Goal: Share content: Share content

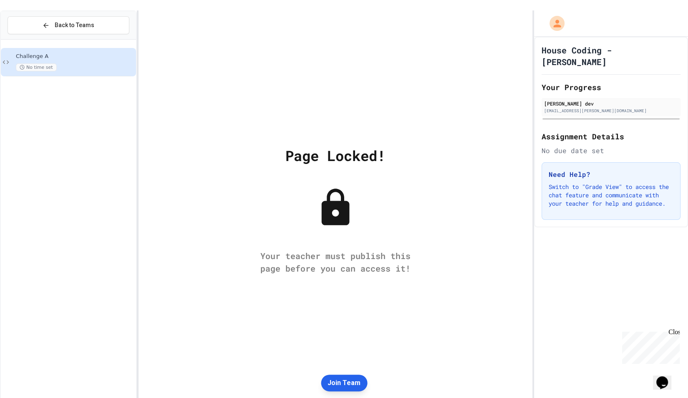
click at [350, 377] on button "Join Team" at bounding box center [344, 383] width 46 height 17
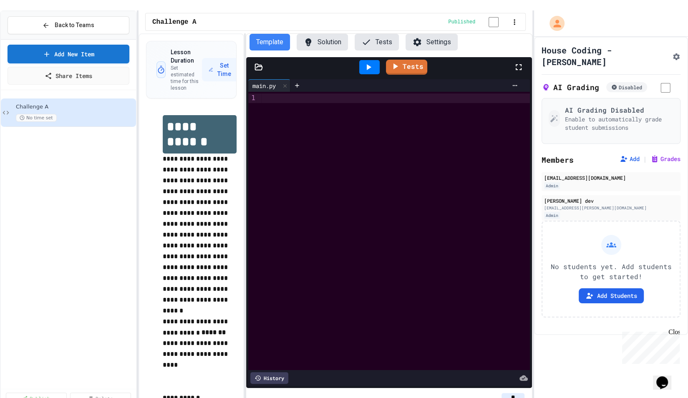
click at [370, 38] on button "Tests" at bounding box center [377, 42] width 44 height 17
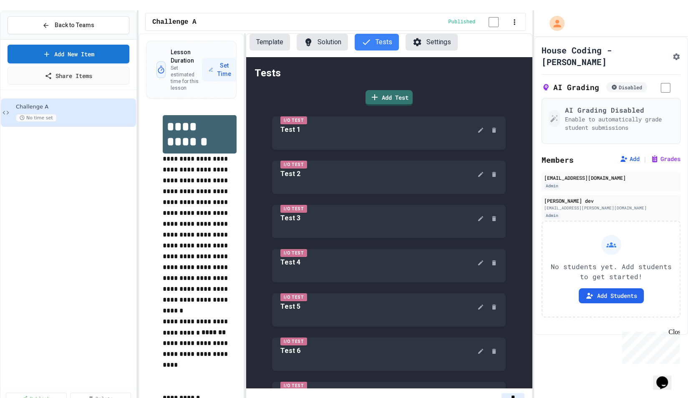
click at [309, 37] on icon at bounding box center [308, 42] width 10 height 10
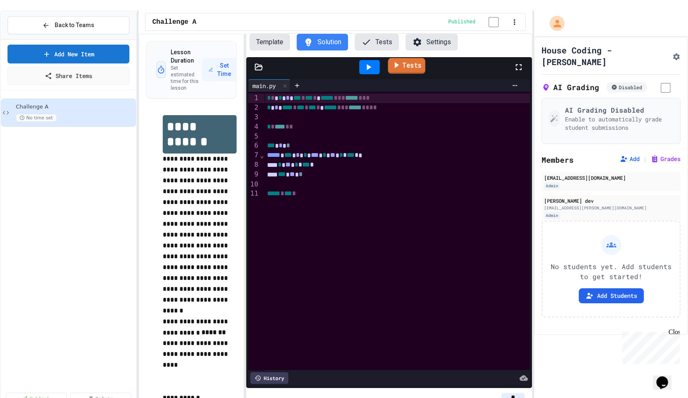
click at [398, 64] on link "Tests" at bounding box center [407, 66] width 38 height 16
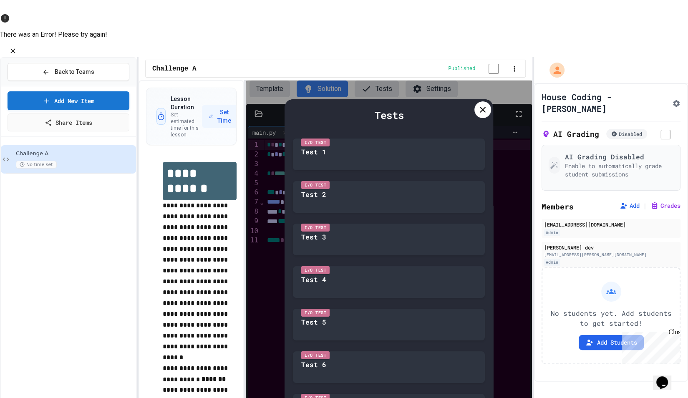
click at [17, 47] on icon "Close" at bounding box center [13, 51] width 8 height 8
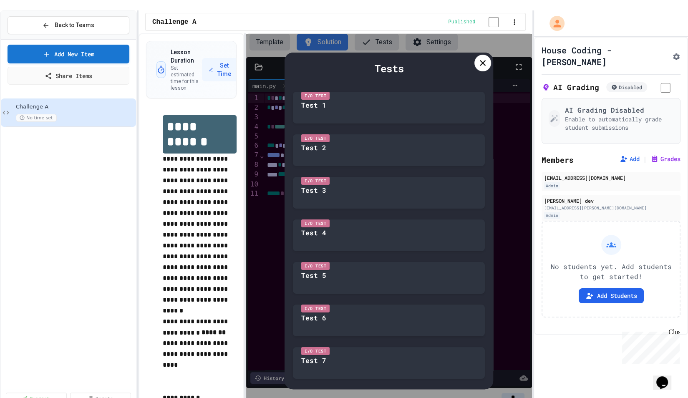
click at [478, 58] on icon at bounding box center [483, 63] width 10 height 10
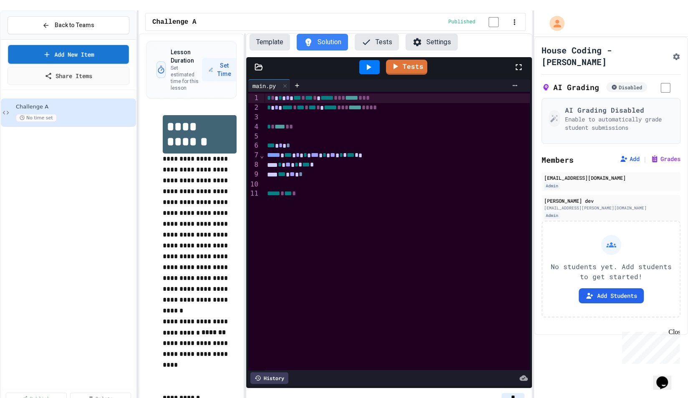
click at [79, 54] on div "Add New Item Share Items" at bounding box center [69, 65] width 122 height 40
click at [79, 66] on link "Share Items" at bounding box center [68, 75] width 123 height 18
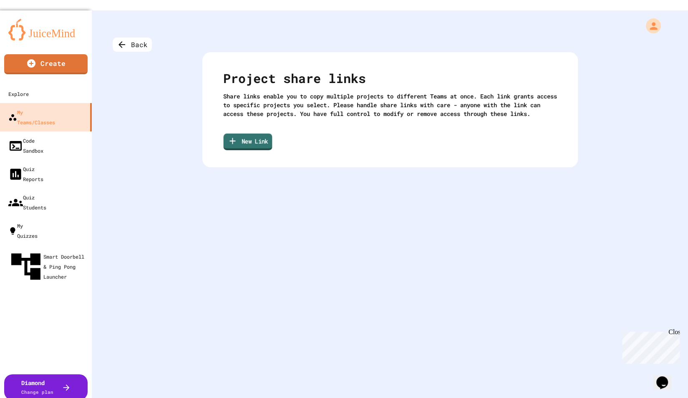
click at [248, 137] on link "New Link" at bounding box center [247, 142] width 49 height 17
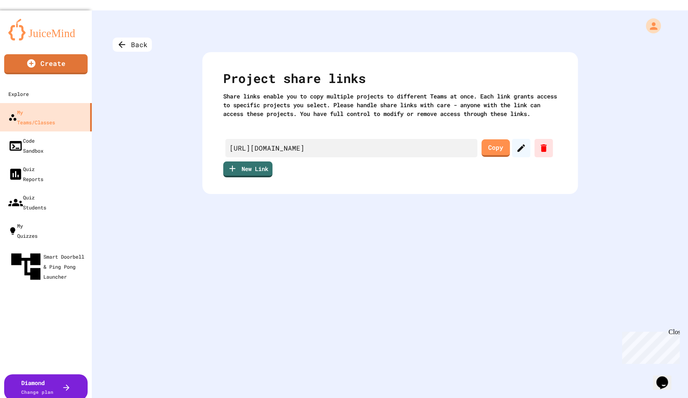
click at [501, 145] on link "Copy" at bounding box center [495, 148] width 28 height 18
click at [135, 40] on div "Back" at bounding box center [132, 45] width 39 height 14
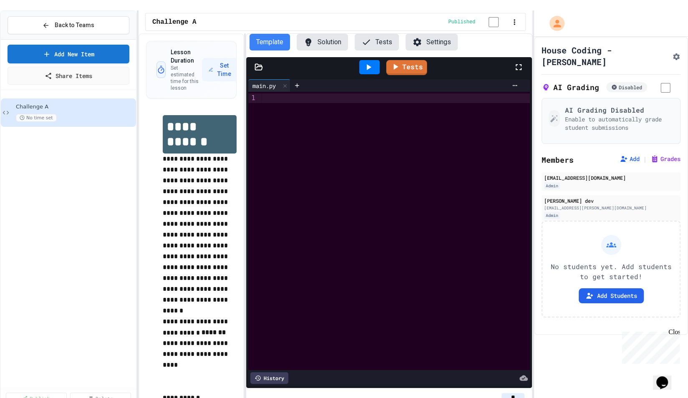
click at [376, 35] on button "Tests" at bounding box center [377, 42] width 44 height 17
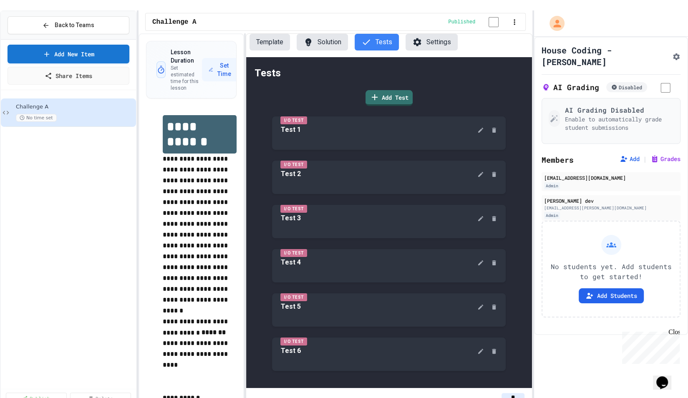
click at [314, 34] on button "Solution" at bounding box center [322, 42] width 51 height 17
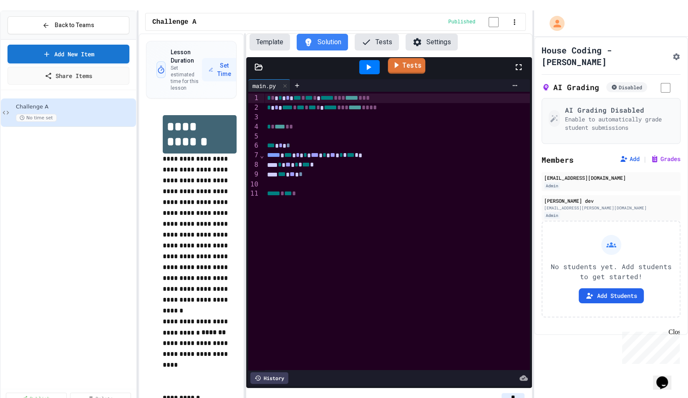
click at [402, 58] on link "Tests" at bounding box center [407, 66] width 38 height 16
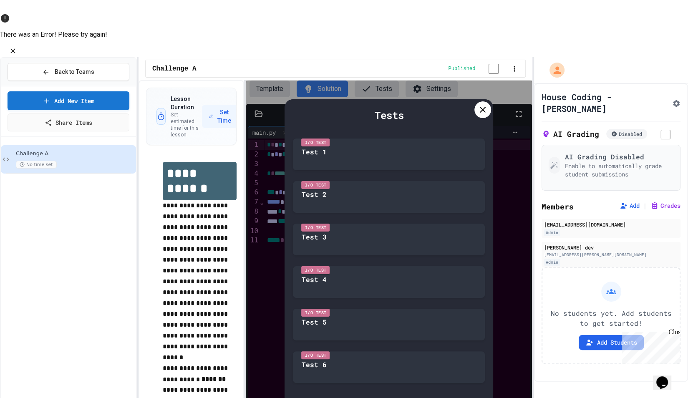
click at [17, 47] on icon "Close" at bounding box center [13, 51] width 8 height 8
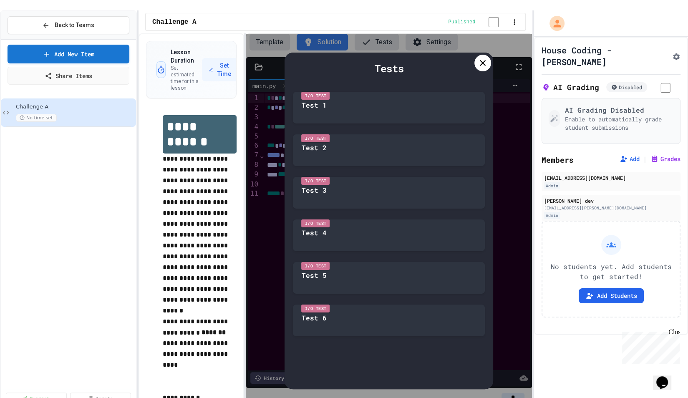
click at [482, 58] on icon at bounding box center [483, 63] width 10 height 10
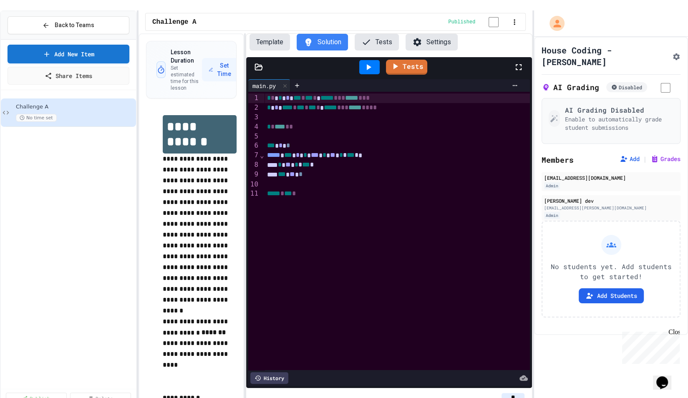
click at [381, 39] on button "Tests" at bounding box center [377, 42] width 44 height 17
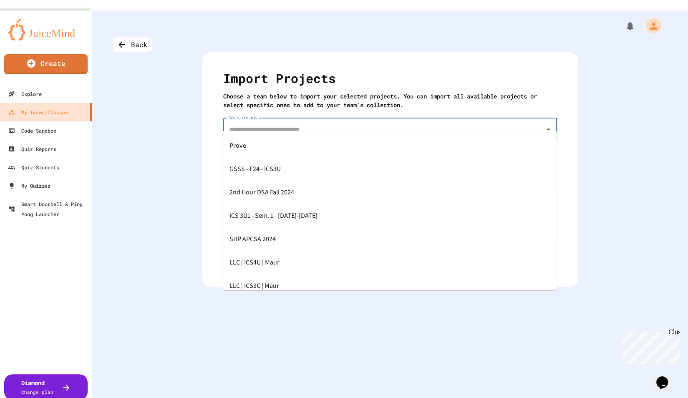
click at [252, 120] on div "Search teams Search teams 617 teams available. Start typing to search." at bounding box center [390, 134] width 334 height 33
click at [75, 129] on link "Code Sandbox" at bounding box center [46, 130] width 92 height 18
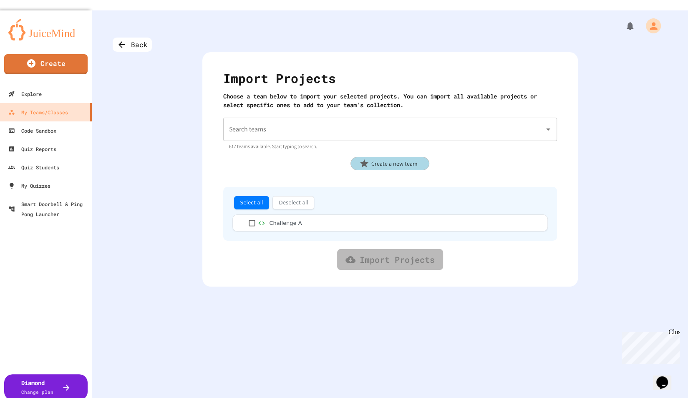
click at [140, 113] on div "Back Import Projects Choose a team below to import your selected projects. You …" at bounding box center [390, 209] width 596 height 398
click at [139, 113] on div "Back Import Projects Choose a team below to import your selected projects. You …" at bounding box center [390, 209] width 596 height 398
click at [339, 121] on input "Search teams" at bounding box center [384, 129] width 314 height 16
click at [206, 151] on div "Import Projects Choose a team below to import your selected projects. You can i…" at bounding box center [390, 169] width 376 height 234
click at [549, 124] on icon "Open" at bounding box center [548, 129] width 10 height 10
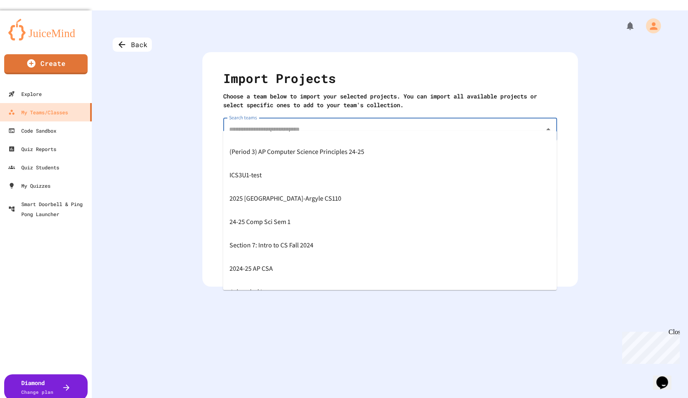
scroll to position [1411, 0]
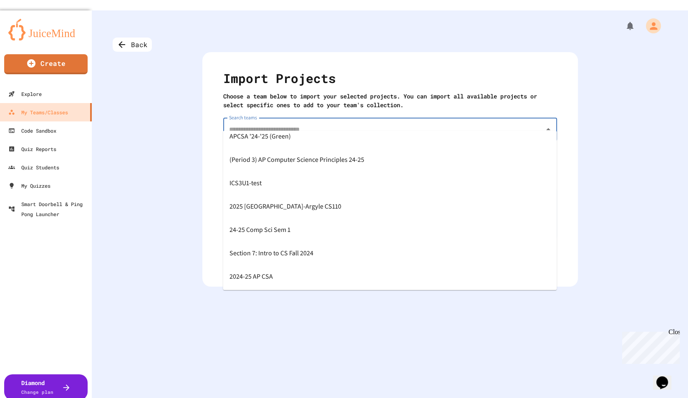
click at [160, 115] on div "Back Import Projects Choose a team below to import your selected projects. You …" at bounding box center [390, 209] width 596 height 398
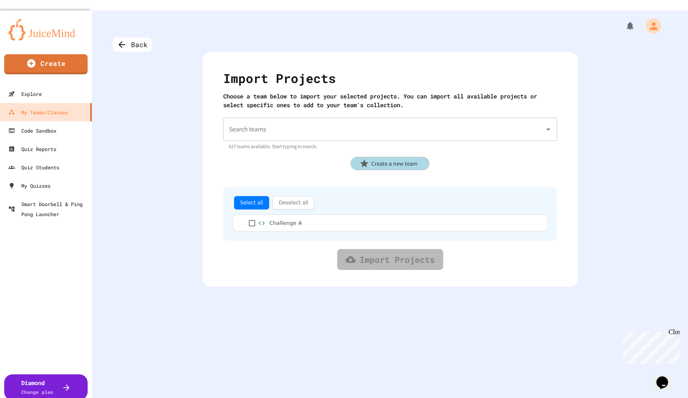
click at [401, 104] on div "Import Projects Choose a team below to import your selected projects. You can i…" at bounding box center [390, 169] width 376 height 234
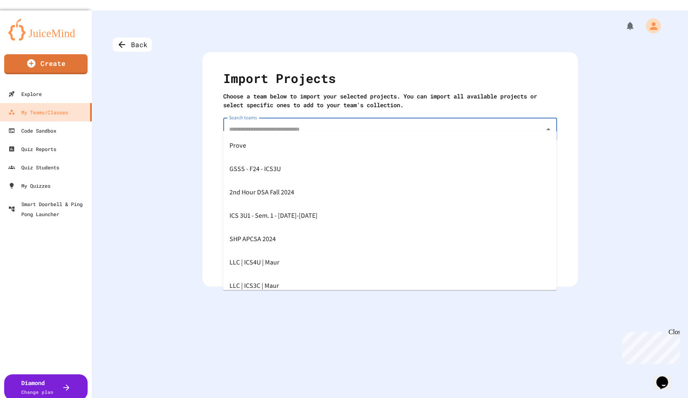
click at [409, 121] on input "Search teams" at bounding box center [384, 129] width 314 height 16
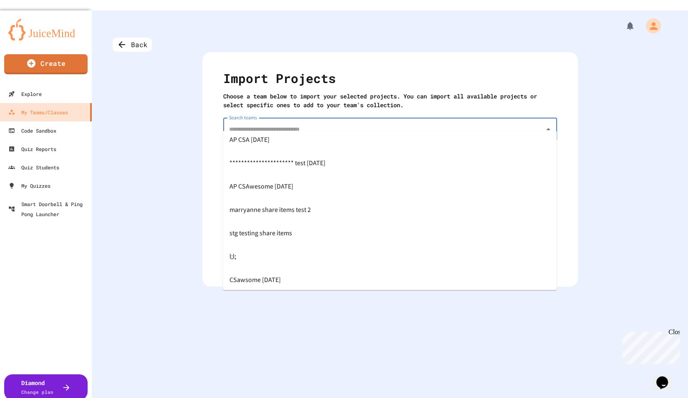
scroll to position [11593, 0]
click at [292, 165] on span "**********" at bounding box center [277, 165] width 96 height 13
type input "**********"
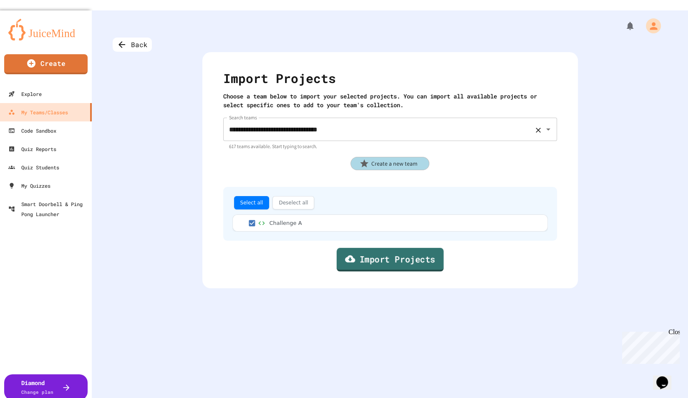
click at [389, 248] on link "Import Projects" at bounding box center [389, 260] width 107 height 24
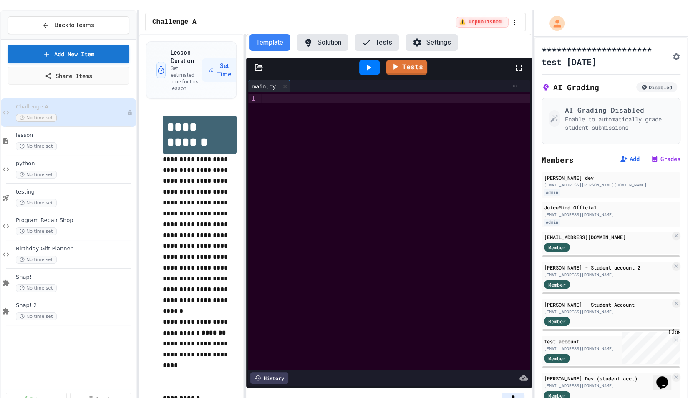
click at [370, 40] on button "Tests" at bounding box center [377, 42] width 44 height 17
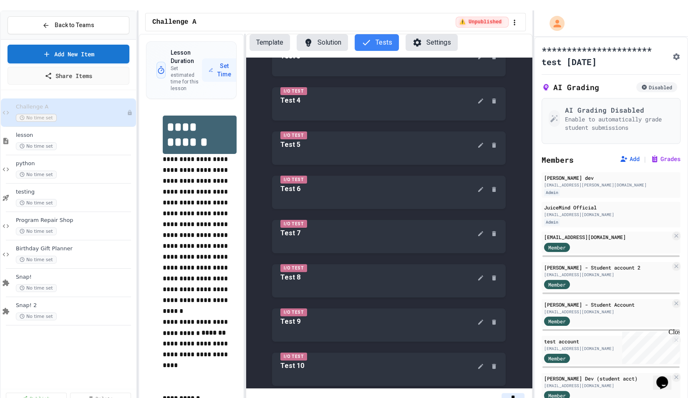
scroll to position [100, 0]
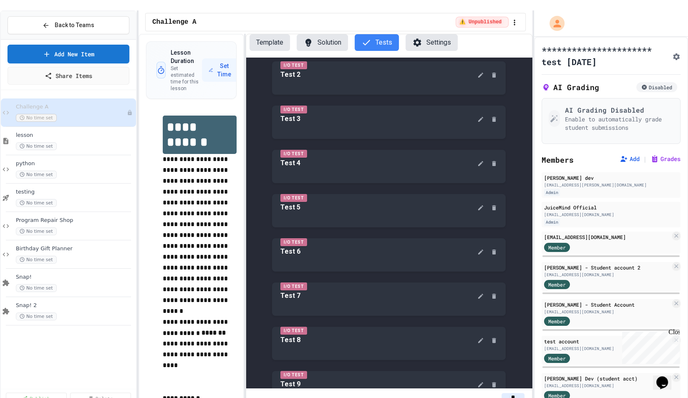
click at [321, 37] on button "Solution" at bounding box center [322, 42] width 51 height 17
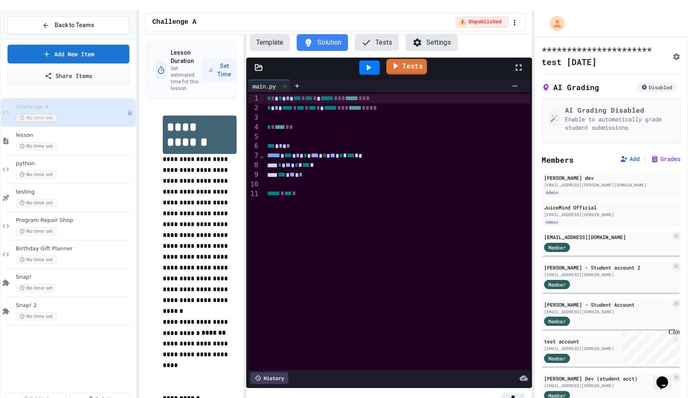
click at [403, 64] on link "Tests" at bounding box center [406, 67] width 41 height 16
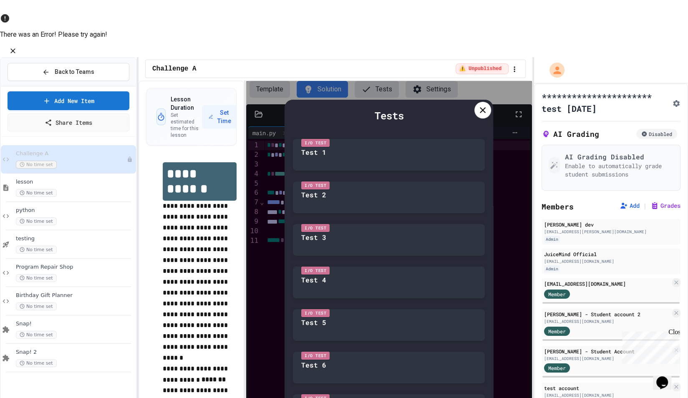
click at [482, 105] on icon at bounding box center [483, 110] width 10 height 10
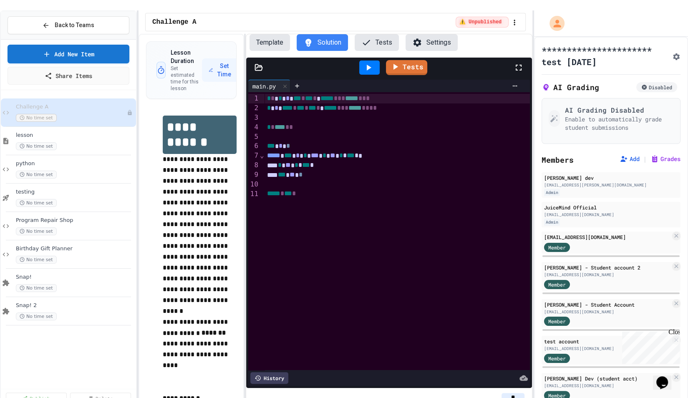
click at [375, 34] on button "Tests" at bounding box center [377, 42] width 44 height 17
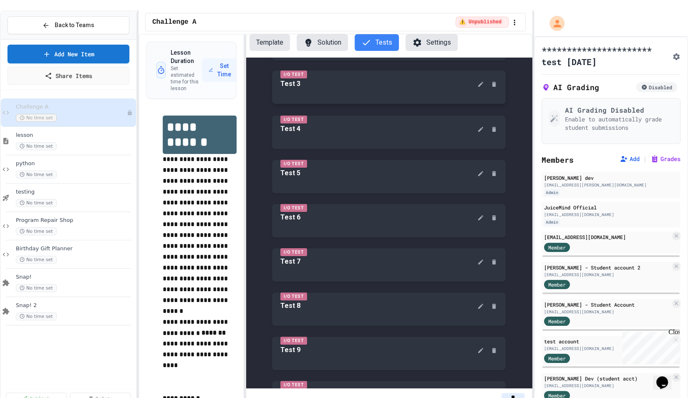
scroll to position [213, 0]
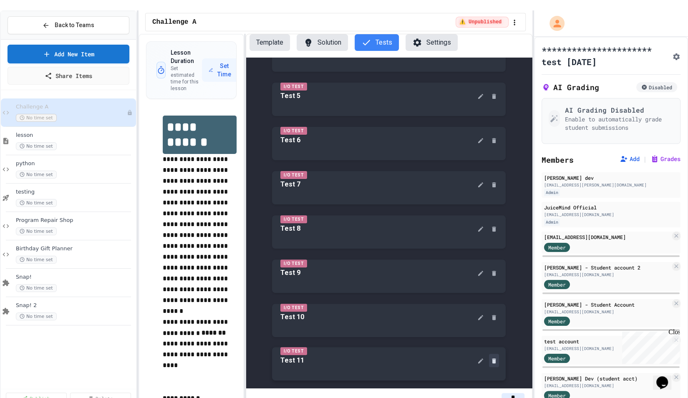
click at [495, 358] on icon at bounding box center [494, 360] width 4 height 5
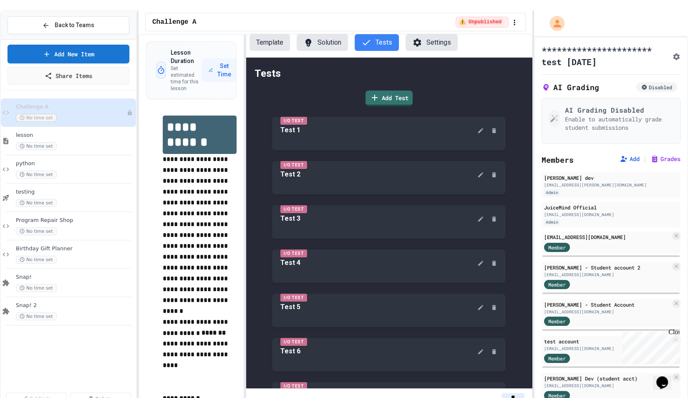
click at [319, 37] on button "Solution" at bounding box center [322, 42] width 51 height 17
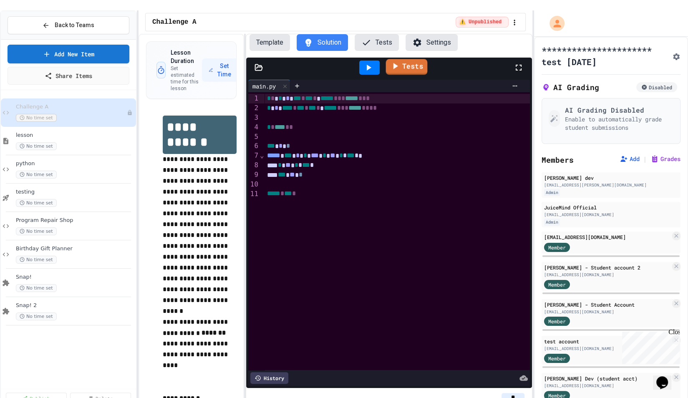
click at [396, 61] on icon at bounding box center [395, 66] width 10 height 10
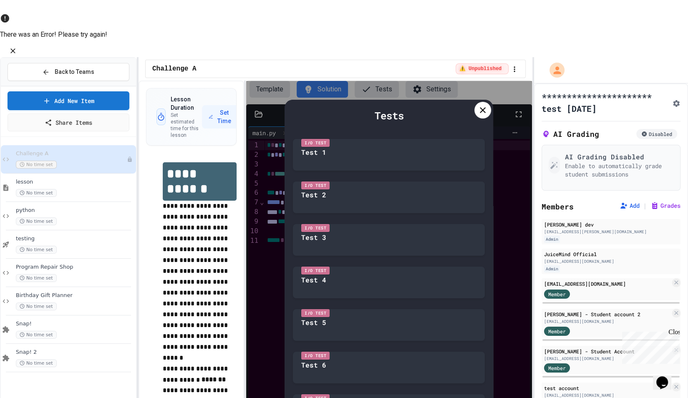
click at [17, 47] on icon "Close" at bounding box center [13, 51] width 8 height 8
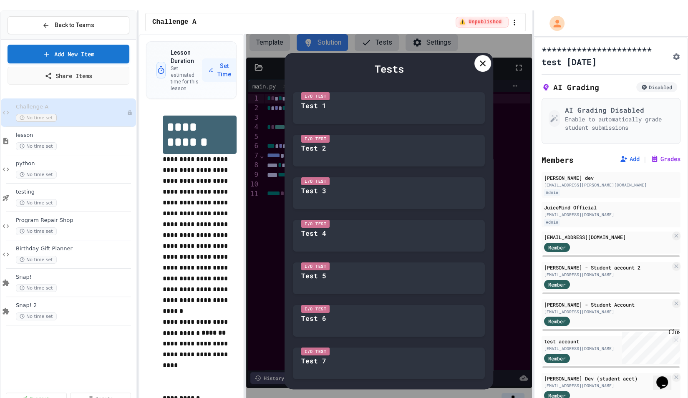
click at [480, 55] on div at bounding box center [482, 63] width 17 height 17
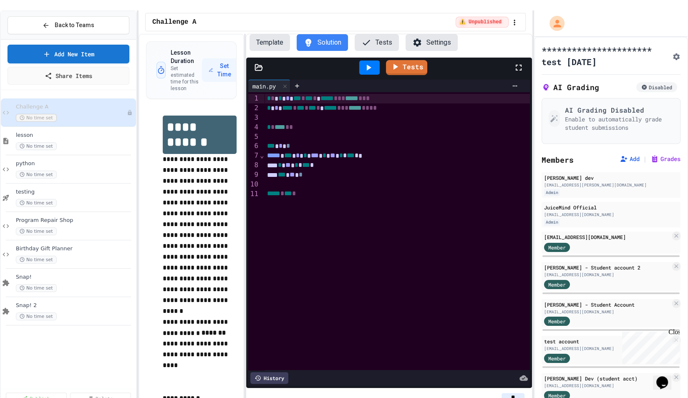
click at [355, 34] on div "Tests" at bounding box center [375, 42] width 48 height 17
click at [357, 34] on button "Tests" at bounding box center [377, 42] width 44 height 17
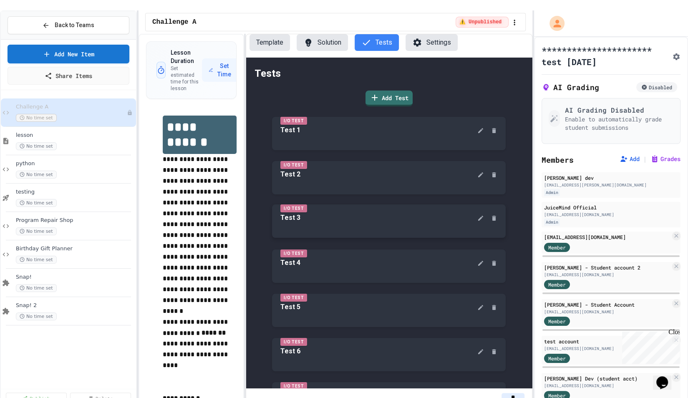
scroll to position [169, 0]
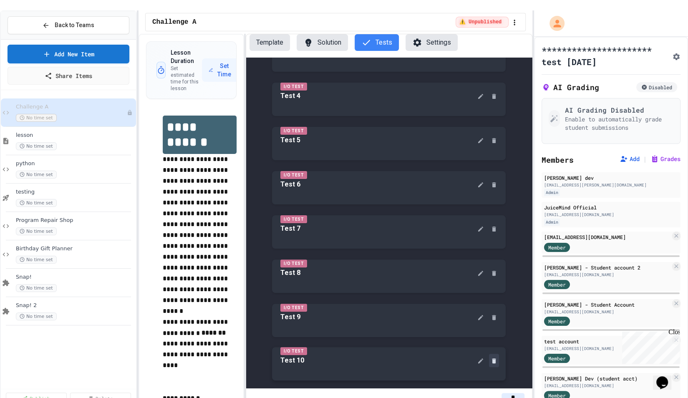
click at [496, 355] on button at bounding box center [494, 360] width 10 height 13
click at [496, 358] on icon at bounding box center [494, 361] width 7 height 7
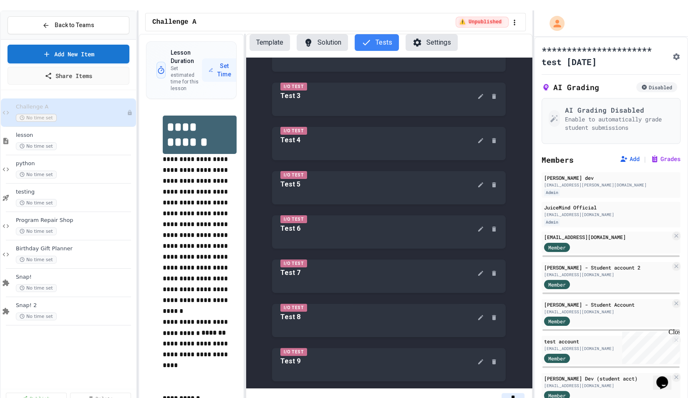
scroll to position [81, 0]
click at [499, 354] on button at bounding box center [494, 360] width 10 height 13
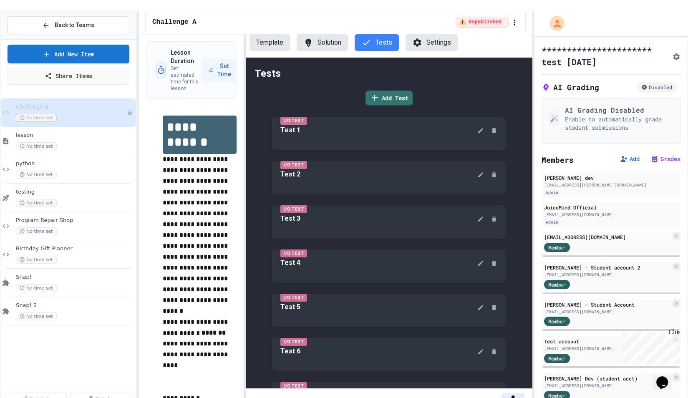
click at [329, 34] on button "Solution" at bounding box center [322, 42] width 51 height 17
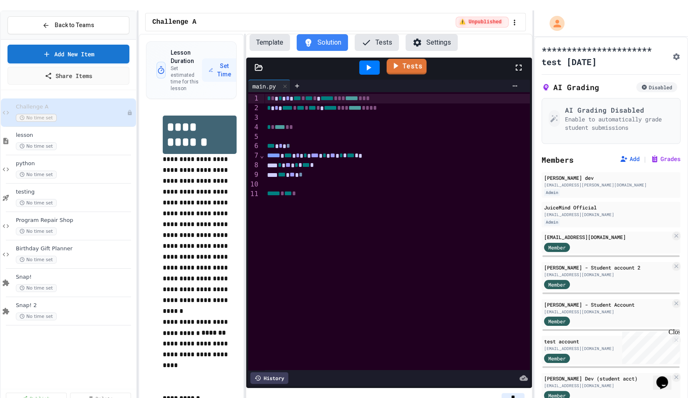
click at [413, 65] on link "Tests" at bounding box center [407, 67] width 40 height 16
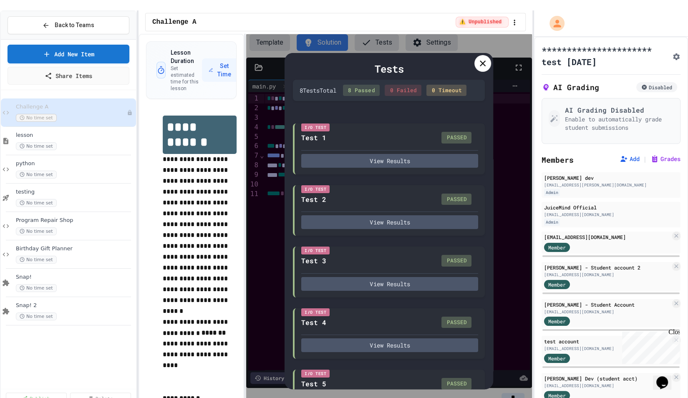
click at [488, 55] on div at bounding box center [482, 63] width 17 height 17
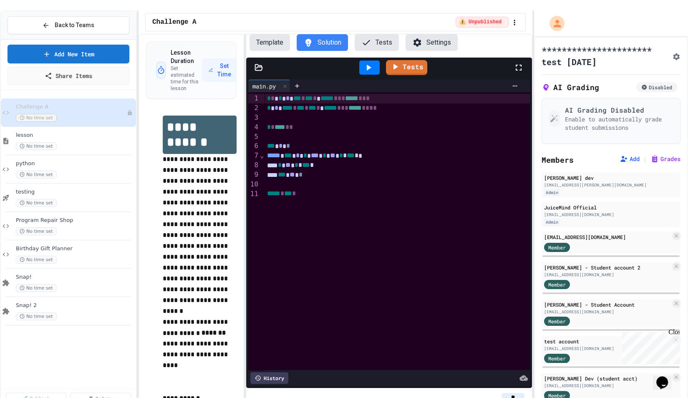
click at [70, 362] on div "Challenge A No time set lesson No time set python No time set testing No time s…" at bounding box center [68, 239] width 135 height 293
click at [56, 66] on link "Share Items" at bounding box center [69, 75] width 122 height 19
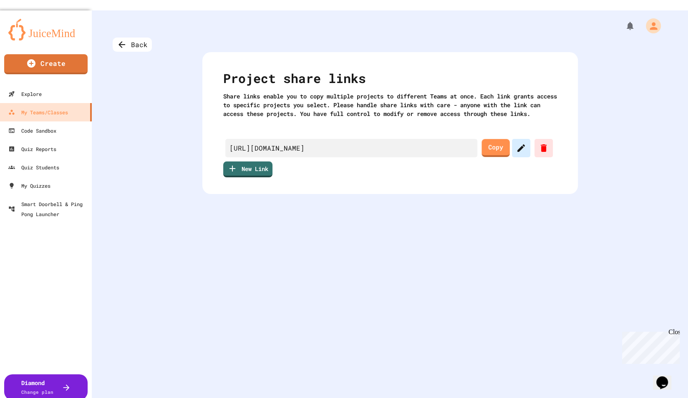
click at [523, 150] on icon at bounding box center [521, 148] width 10 height 10
click at [259, 164] on link "New Link" at bounding box center [247, 168] width 45 height 17
click at [492, 143] on link "Copy" at bounding box center [496, 147] width 26 height 19
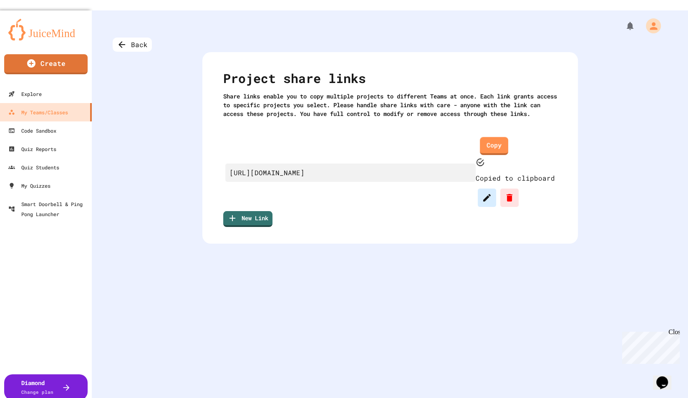
click at [492, 193] on icon at bounding box center [487, 198] width 10 height 10
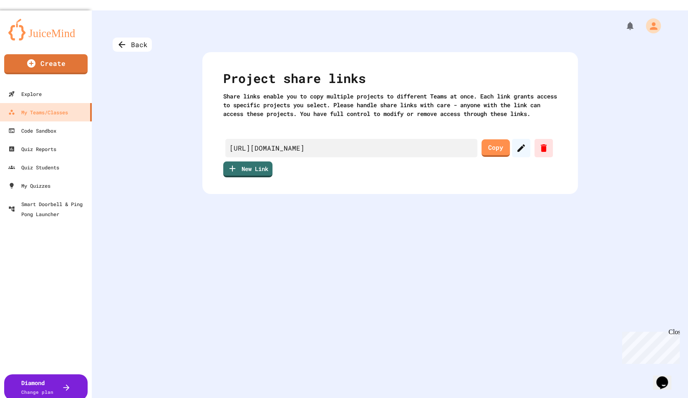
click at [263, 161] on link "New Link" at bounding box center [248, 169] width 50 height 17
click at [516, 143] on icon at bounding box center [521, 148] width 10 height 10
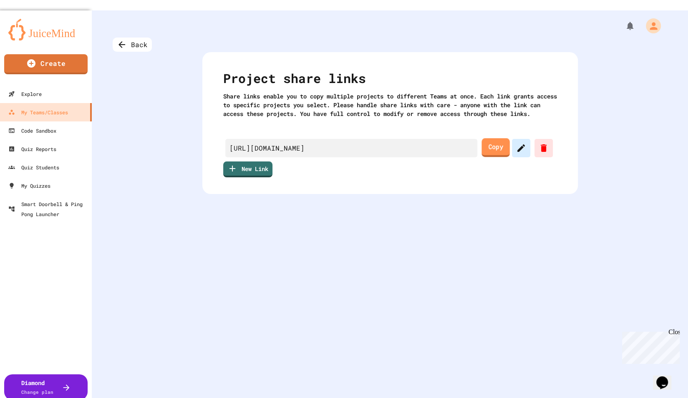
click at [521, 148] on icon at bounding box center [521, 148] width 10 height 10
click at [518, 147] on icon at bounding box center [521, 148] width 10 height 10
click at [496, 165] on div "https://play.juicemind.com/dashboard/teams/import/JwVG8C2MgO73A7We2ZTR Copy New…" at bounding box center [390, 147] width 334 height 59
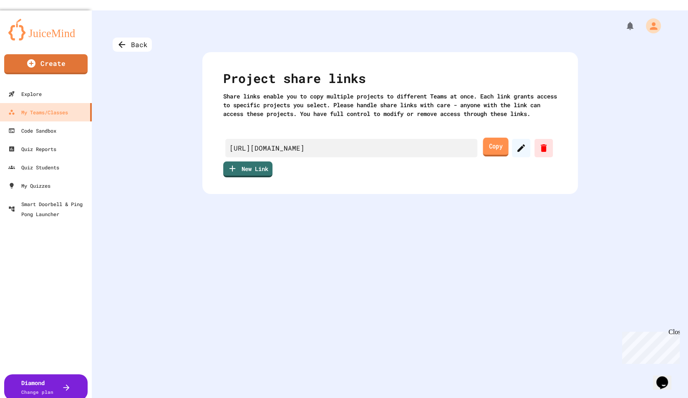
click at [489, 149] on link "Copy" at bounding box center [495, 147] width 25 height 19
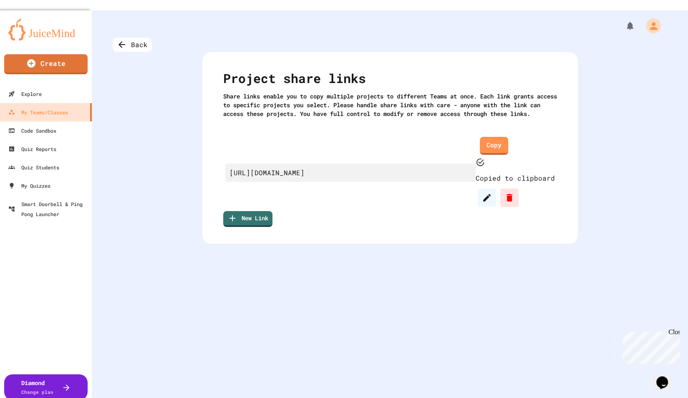
click at [394, 222] on div "Back Project share links Share links enable you to copy multiple projects to di…" at bounding box center [390, 209] width 596 height 398
